Goal: Task Accomplishment & Management: Manage account settings

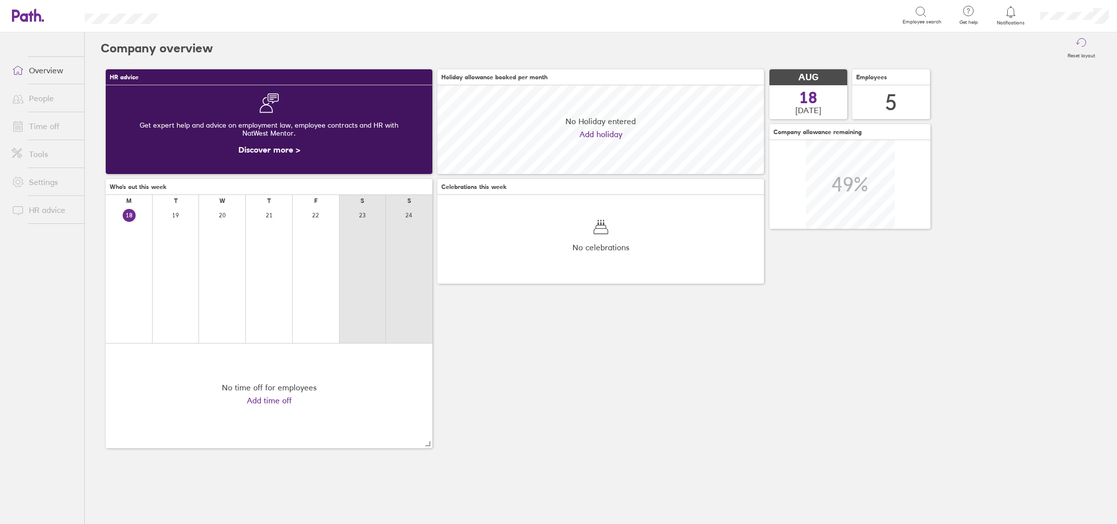
scroll to position [89, 327]
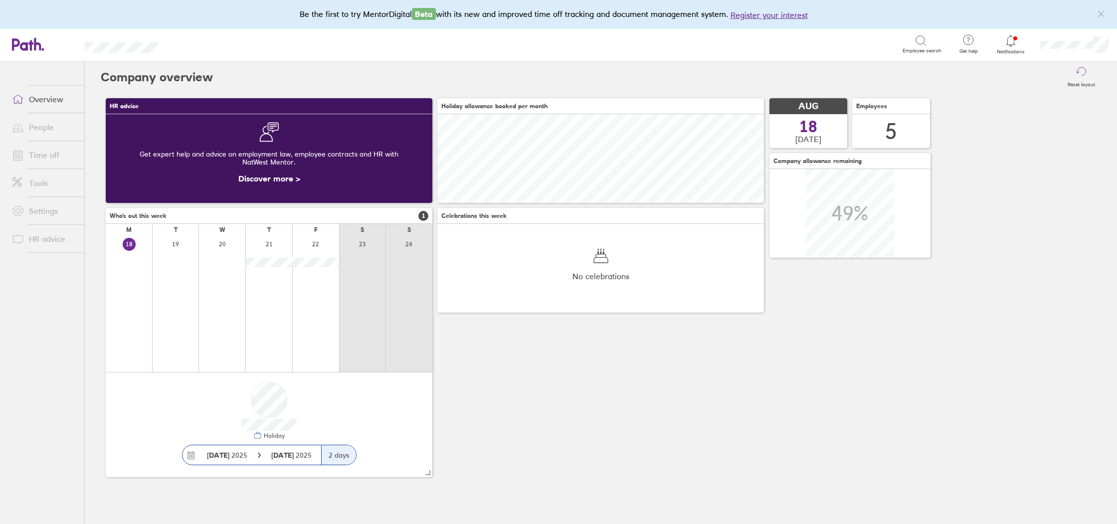
click at [46, 160] on link "Time off" at bounding box center [44, 155] width 80 height 20
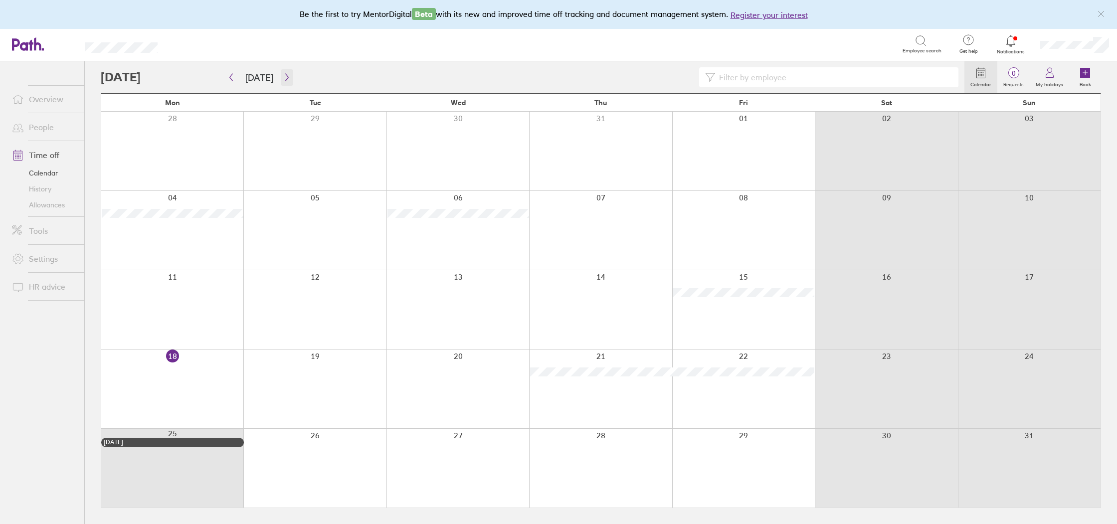
click at [284, 75] on icon "button" at bounding box center [286, 77] width 7 height 8
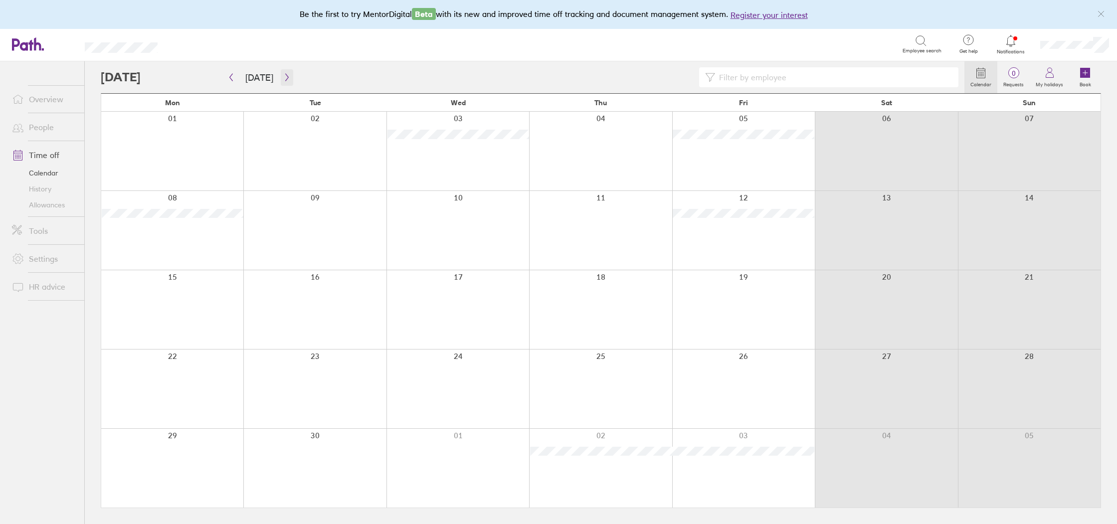
click at [284, 75] on icon "button" at bounding box center [286, 77] width 7 height 8
click at [257, 82] on button "[DATE]" at bounding box center [259, 77] width 44 height 16
